Goal: Task Accomplishment & Management: Manage account settings

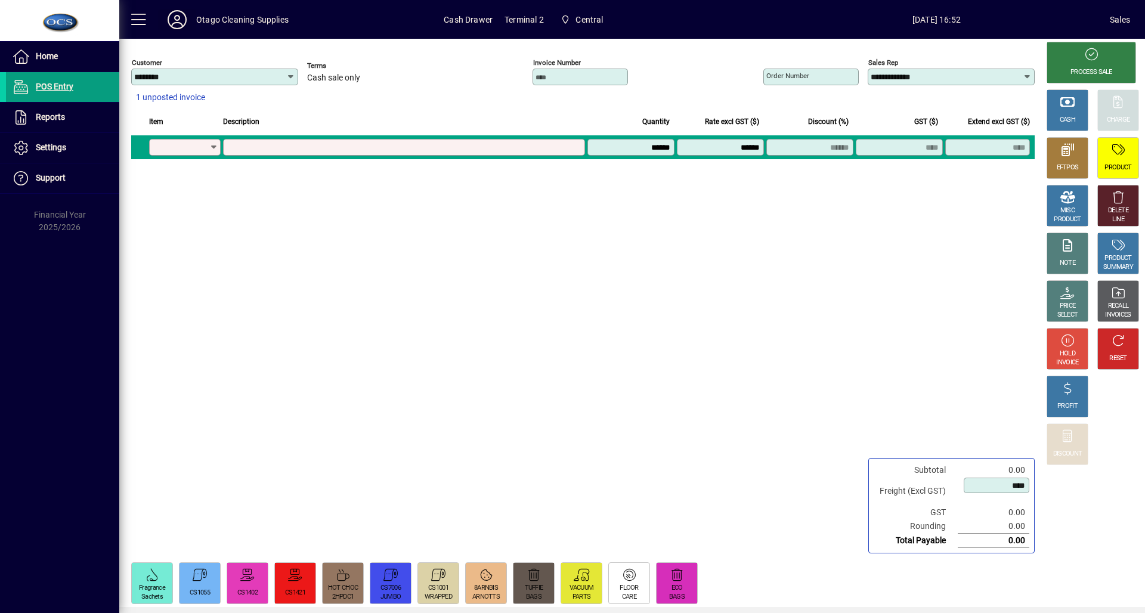
click at [176, 21] on icon at bounding box center [177, 19] width 24 height 19
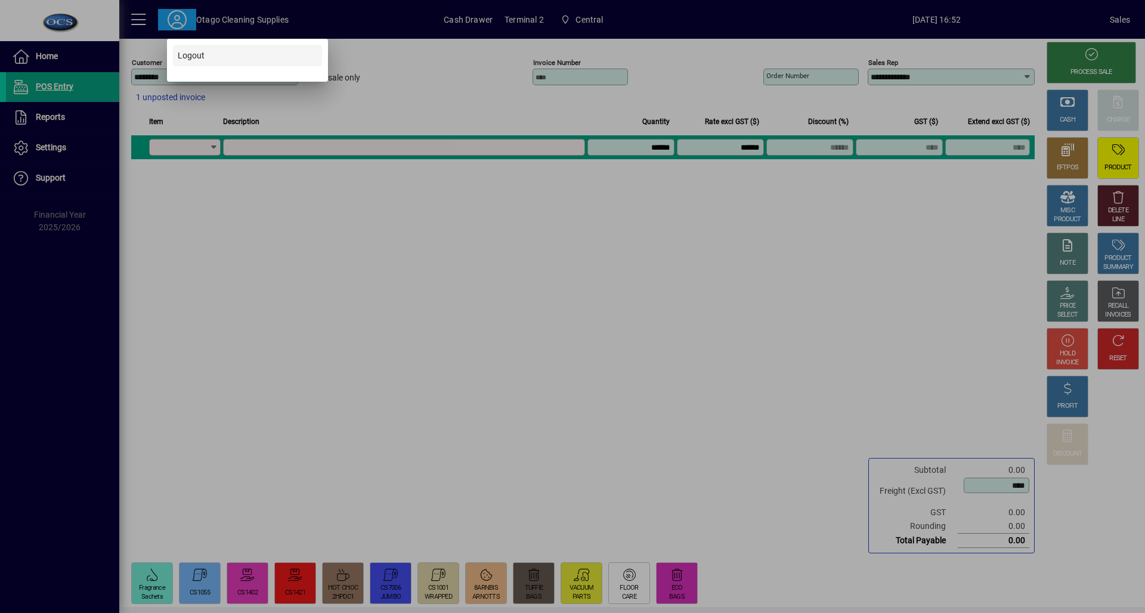
click at [197, 49] on span "Logout" at bounding box center [191, 55] width 27 height 13
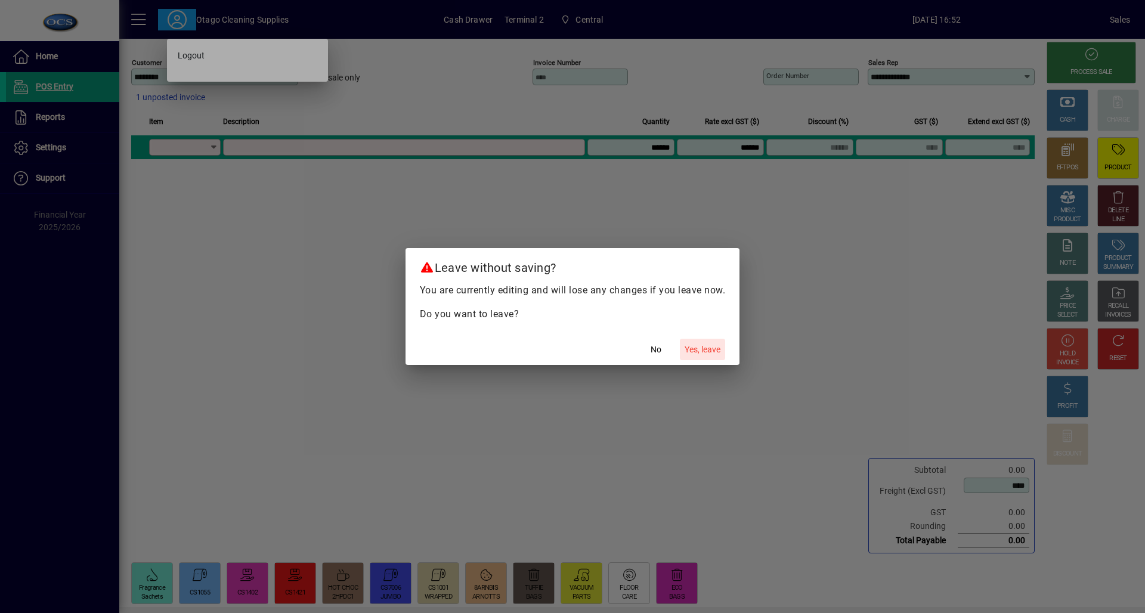
click at [700, 352] on span "Yes, leave" at bounding box center [702, 349] width 36 height 13
